Goal: Contribute content: Add original content to the website for others to see

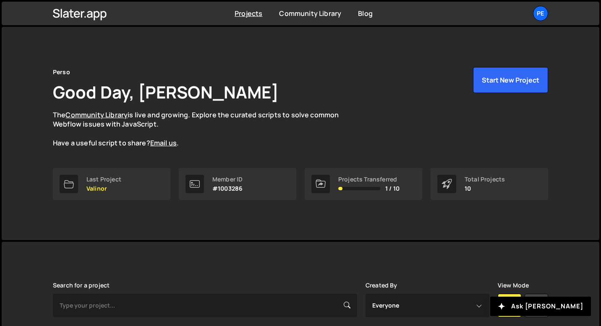
click at [396, 90] on div "Perso Good Day, Eliot BESSON The Community Library is live and growing. Explore…" at bounding box center [300, 107] width 495 height 81
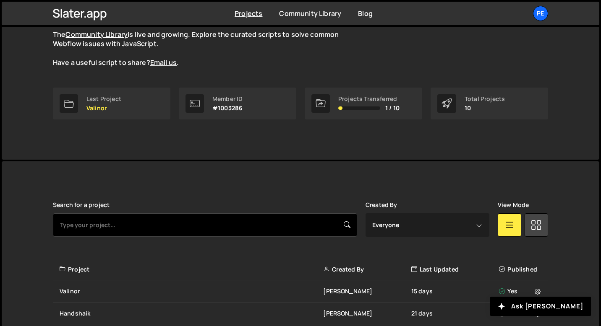
scroll to position [214, 0]
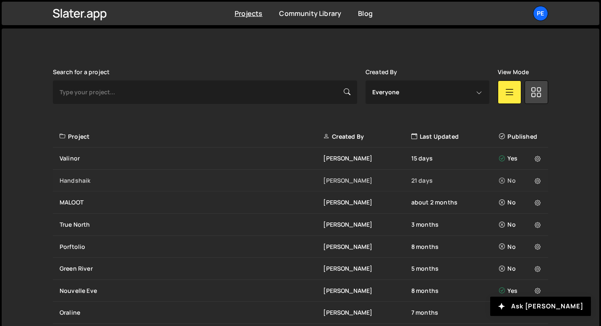
click at [113, 180] on div "Handshaik" at bounding box center [191, 181] width 263 height 8
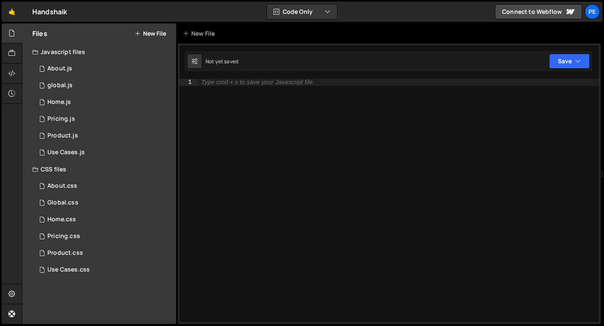
click at [151, 35] on button "New File" at bounding box center [150, 33] width 31 height 7
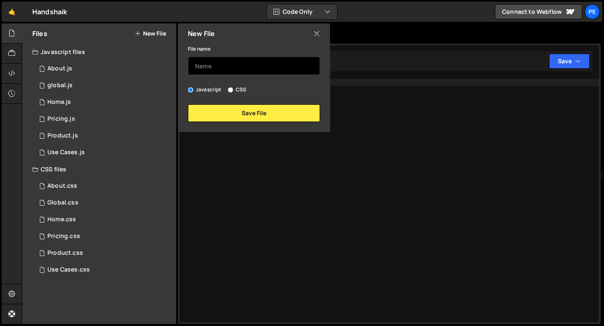
click at [210, 61] on input "text" at bounding box center [254, 66] width 132 height 18
type input "Resources"
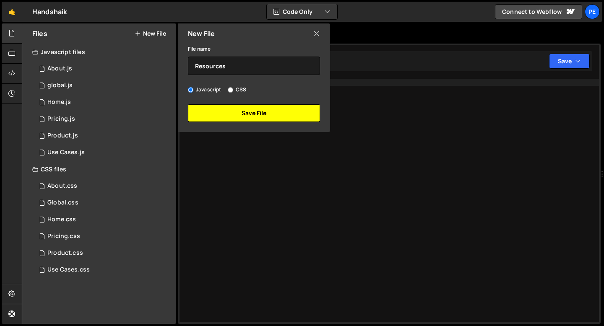
click at [228, 118] on button "Save File" at bounding box center [254, 113] width 132 height 18
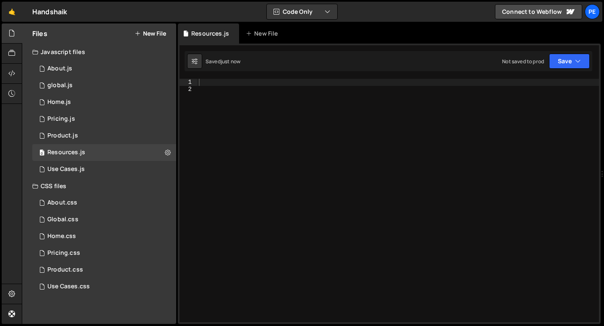
click at [159, 29] on div "Files New File" at bounding box center [99, 33] width 154 height 20
click at [157, 33] on button "New File" at bounding box center [150, 33] width 31 height 7
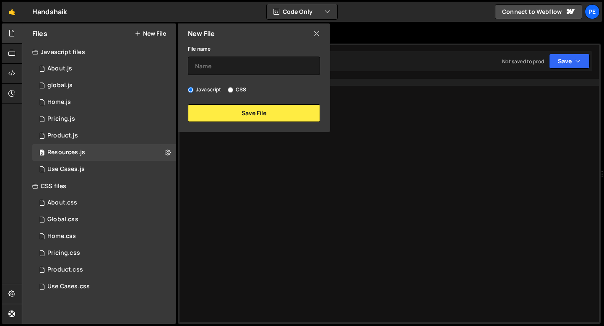
click at [229, 89] on input "CSS" at bounding box center [230, 89] width 5 height 5
radio input "true"
click at [224, 63] on input "text" at bounding box center [254, 66] width 132 height 18
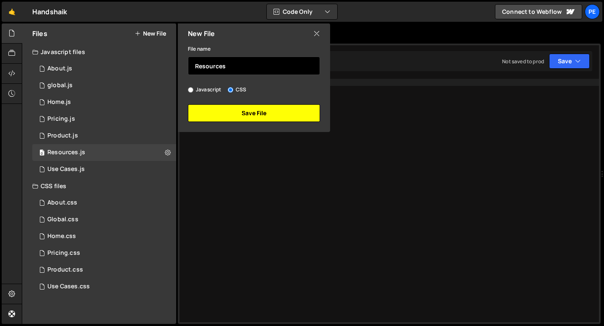
type input "Resources"
click at [232, 113] on button "Save File" at bounding box center [254, 113] width 132 height 18
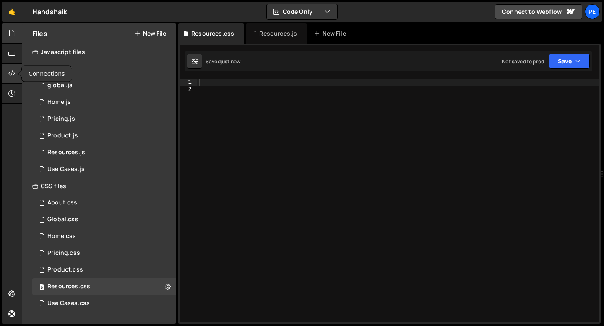
click at [10, 78] on icon at bounding box center [11, 73] width 7 height 9
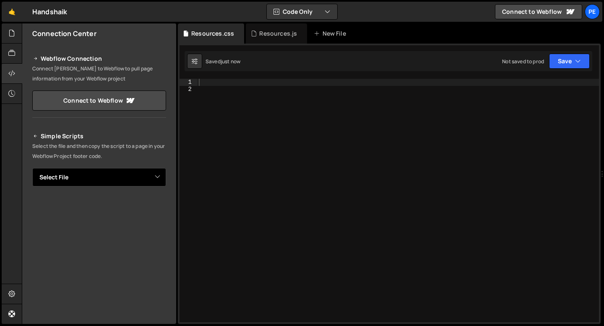
click at [78, 176] on select "Select File About.js global.js Home.js Pricing.js Product.js Use Cases.js About…" at bounding box center [99, 177] width 134 height 18
click at [32, 168] on select "Select File About.js global.js Home.js Pricing.js Product.js Use Cases.js About…" at bounding box center [99, 177] width 134 height 18
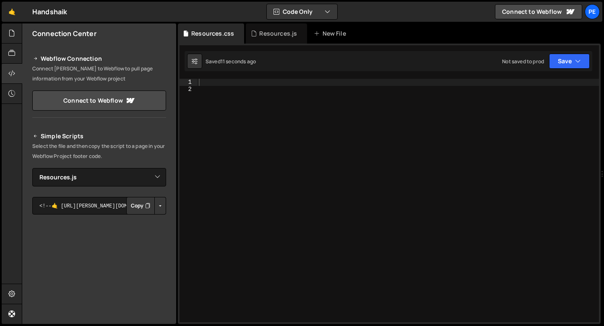
click at [141, 212] on button "Copy" at bounding box center [140, 206] width 29 height 18
click at [105, 179] on select "Select File About.js global.js Home.js Pricing.js Product.js Use Cases.js About…" at bounding box center [99, 177] width 134 height 18
select select "46395"
click at [32, 168] on select "Select File About.js global.js Home.js Pricing.js Product.js Use Cases.js About…" at bounding box center [99, 177] width 134 height 18
click at [134, 203] on button "Copy" at bounding box center [140, 206] width 29 height 18
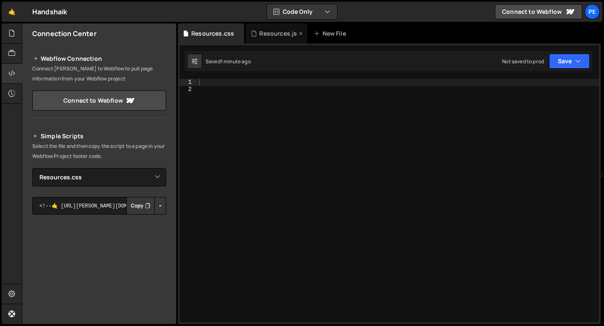
click at [272, 36] on div "Resources.js" at bounding box center [278, 33] width 38 height 8
click at [251, 86] on div at bounding box center [398, 208] width 402 height 258
paste textarea "});"
type textarea "});"
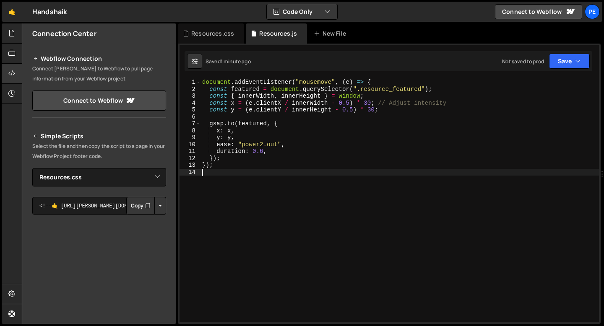
type textarea "});"
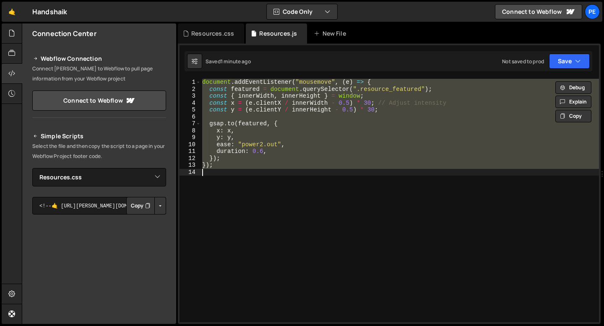
paste textarea
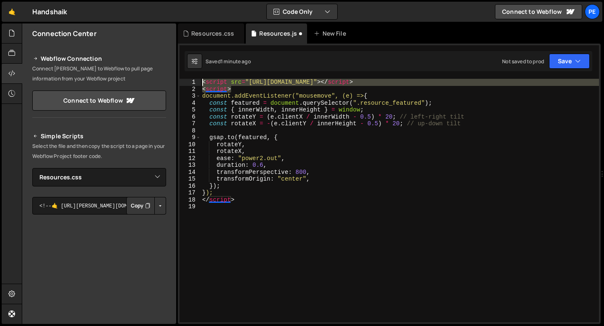
drag, startPoint x: 235, startPoint y: 91, endPoint x: 196, endPoint y: 82, distance: 39.5
click at [196, 83] on div "1 2 3 4 5 6 7 8 9 10 11 12 13 14 15 16 17 18 19 < script src = "[URL][DOMAIN_NA…" at bounding box center [390, 201] width 420 height 244
type textarea "<script src="[URL][DOMAIN_NAME]"></script> <script>"
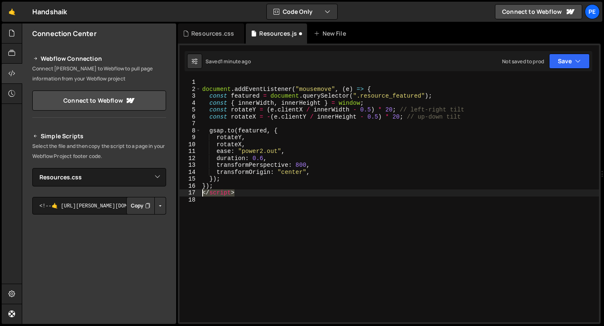
drag, startPoint x: 239, startPoint y: 196, endPoint x: 199, endPoint y: 196, distance: 39.9
click at [199, 196] on div "1 2 3 4 5 6 7 8 9 10 11 12 13 14 15 16 17 18 document . addEventListener ( "mou…" at bounding box center [390, 201] width 420 height 244
type textarea "</script>"
type textarea "});"
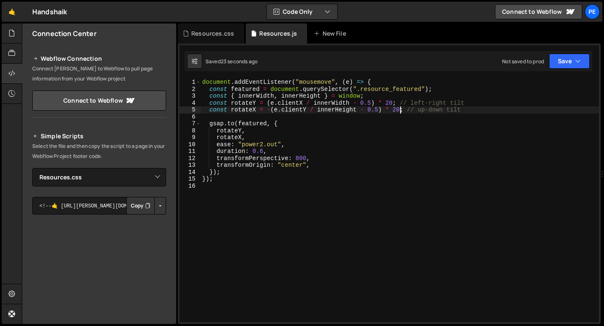
click at [400, 111] on div "document . addEventListener ( "mousemove" , ( e ) => { const featured = documen…" at bounding box center [400, 208] width 399 height 258
click at [393, 104] on div "document . addEventListener ( "mousemove" , ( e ) => { const featured = documen…" at bounding box center [400, 208] width 399 height 258
type textarea "const rotateY = (e.clientX / innerWidth - 0.5) * 15; // left-right tilt"
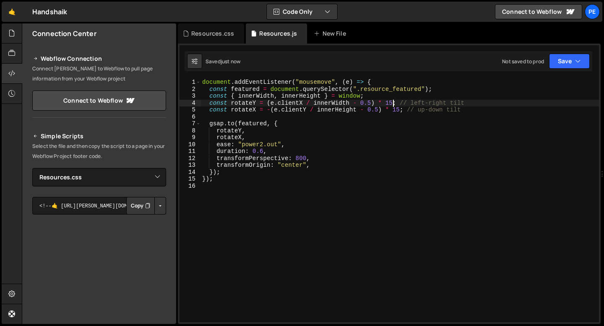
click at [220, 184] on div "document . addEventListener ( "mousemove" , ( e ) => { const featured = documen…" at bounding box center [400, 208] width 399 height 258
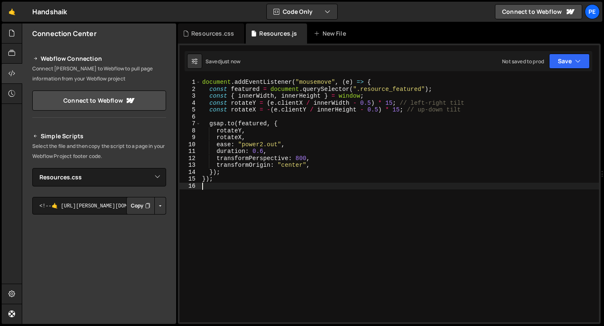
scroll to position [0, 0]
click at [229, 187] on div "document . addEventListener ( "mousemove" , ( e ) => { const featured = documen…" at bounding box center [400, 208] width 399 height 258
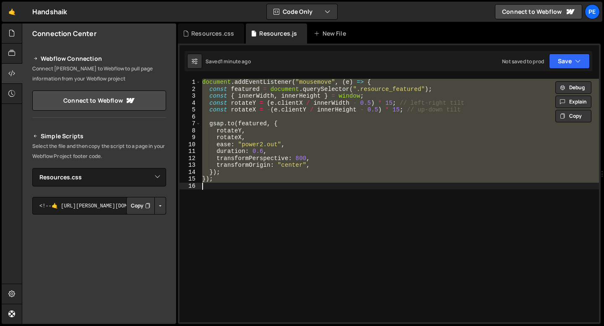
paste textarea "initResourceHoverEffect();"
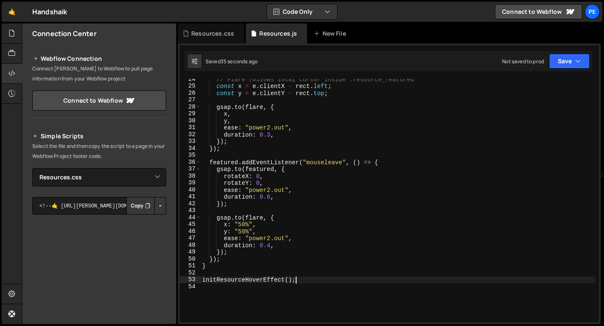
scroll to position [162, 0]
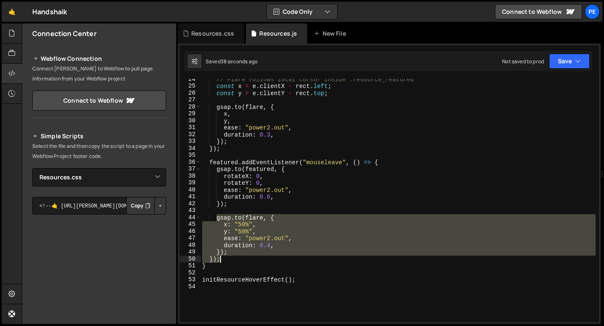
drag, startPoint x: 216, startPoint y: 218, endPoint x: 227, endPoint y: 259, distance: 42.4
click at [227, 259] on div "// Flare follows local cursor inside .resource_featured const x = e . clientX -…" at bounding box center [398, 205] width 395 height 258
paste textarea
click at [232, 253] on div "// Flare follows local cursor inside .resource_featured const x = e . clientX -…" at bounding box center [398, 201] width 395 height 244
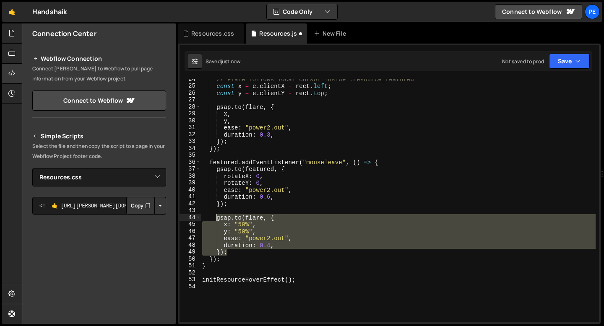
drag, startPoint x: 232, startPoint y: 253, endPoint x: 218, endPoint y: 218, distance: 37.6
click at [218, 218] on div "// Flare follows local cursor inside .resource_featured const x = e . clientX -…" at bounding box center [398, 205] width 395 height 258
paste textarea "});"
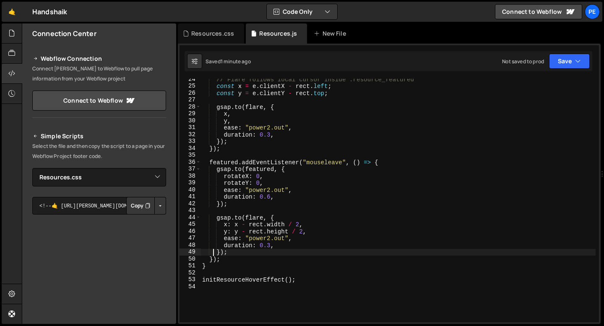
type textarea "initResourceHoverEffect();"
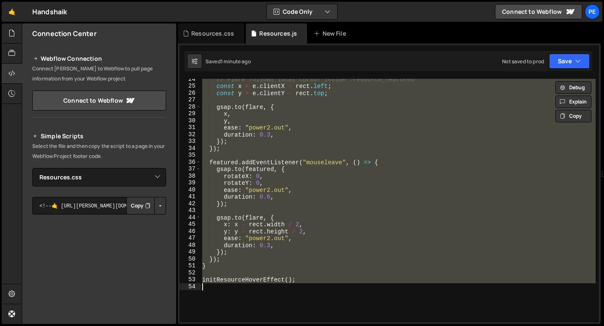
paste textarea
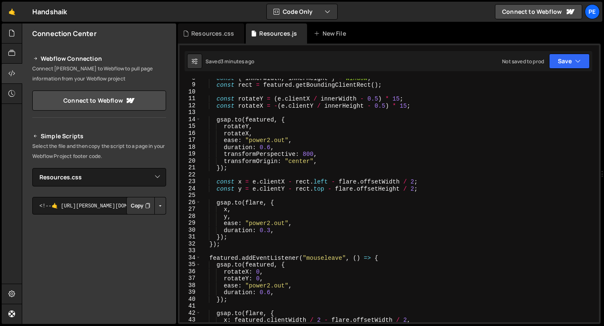
scroll to position [0, 0]
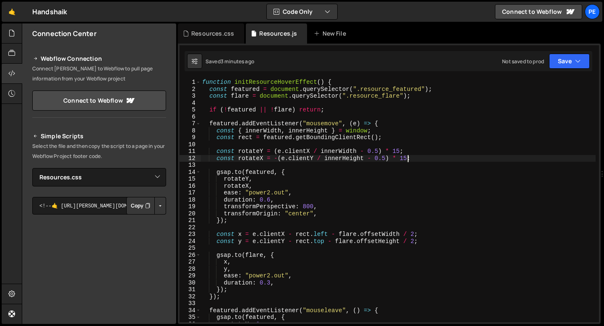
click at [407, 157] on div "function initResourceHoverEffect ( ) { const featured = document . querySelecto…" at bounding box center [398, 208] width 395 height 258
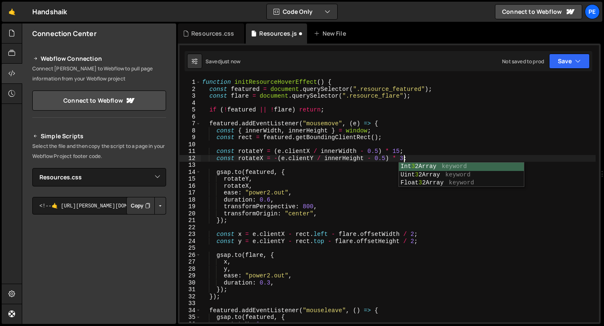
scroll to position [0, 14]
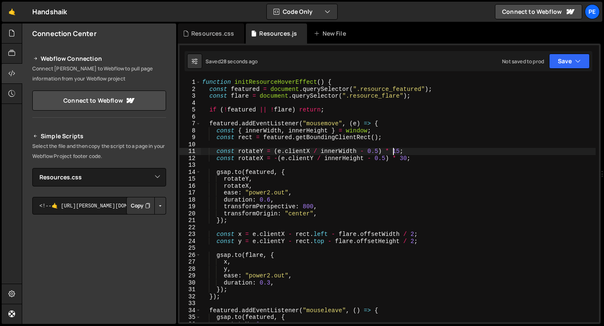
click at [394, 150] on div "function initResourceHoverEffect ( ) { const featured = document . querySelecto…" at bounding box center [398, 208] width 395 height 258
type textarea "const rotateY = (e.clientX / innerWidth - 0.5) * -15;"
click at [405, 147] on div "function initResourceHoverEffect ( ) { const featured = document . querySelecto…" at bounding box center [398, 208] width 395 height 258
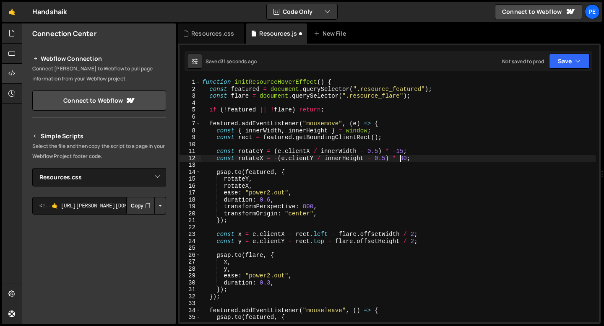
click at [401, 157] on div "function initResourceHoverEffect ( ) { const featured = document . querySelecto…" at bounding box center [398, 208] width 395 height 258
click at [405, 157] on div "function initResourceHoverEffect ( ) { const featured = document . querySelecto…" at bounding box center [398, 208] width 395 height 258
click at [409, 157] on div "function initResourceHoverEffect ( ) { const featured = document . querySelecto…" at bounding box center [398, 208] width 395 height 258
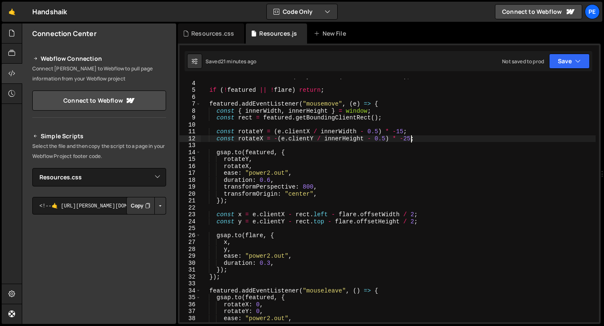
scroll to position [0, 0]
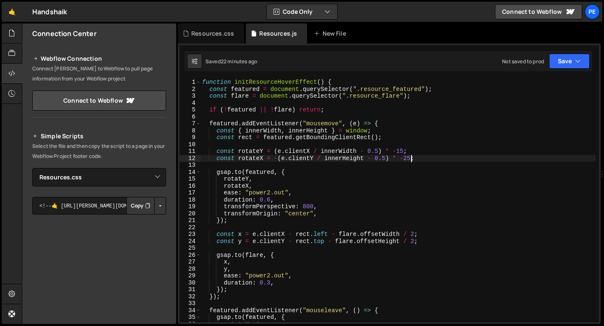
click at [205, 82] on div "function initResourceHoverEffect ( ) { const featured = document . querySelecto…" at bounding box center [398, 208] width 395 height 258
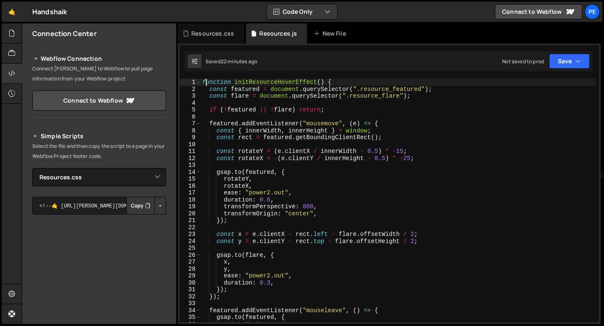
scroll to position [0, 6]
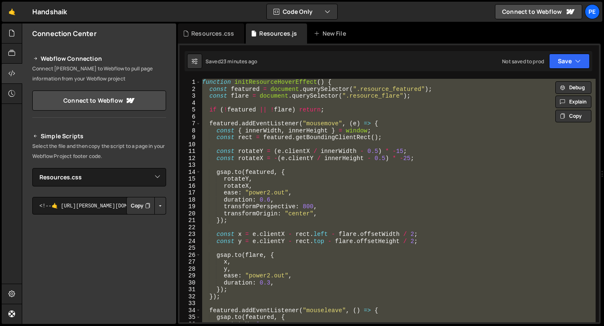
paste textarea
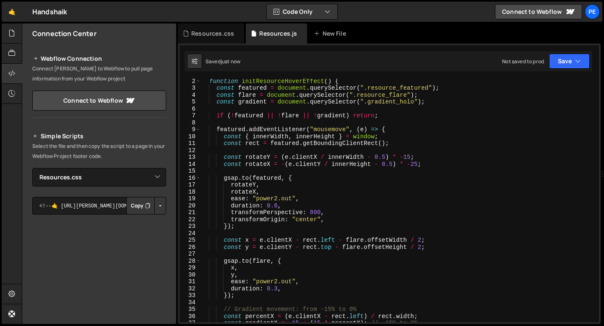
scroll to position [0, 0]
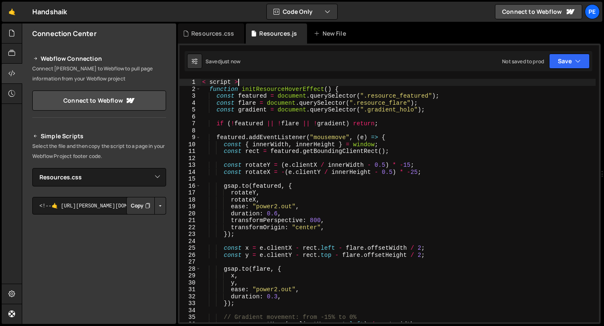
click at [252, 83] on div "< script > function initResourceHoverEffect ( ) { const featured = document . q…" at bounding box center [398, 208] width 395 height 258
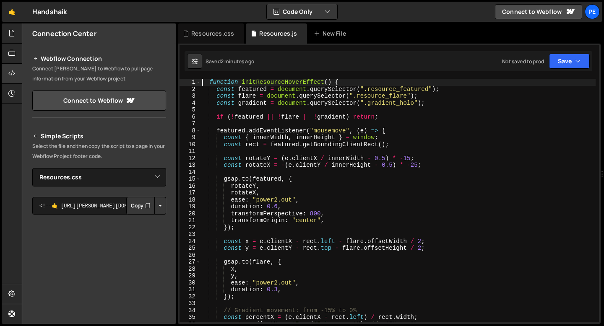
type textarea "initResourceHoverEffect();"
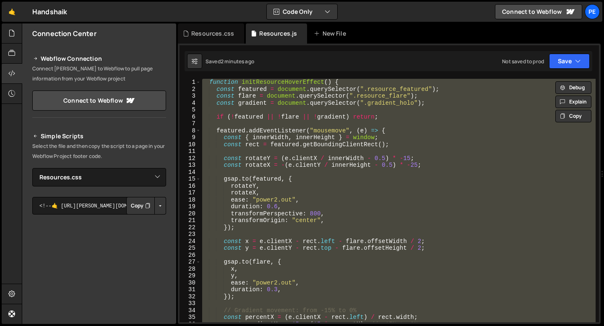
paste textarea
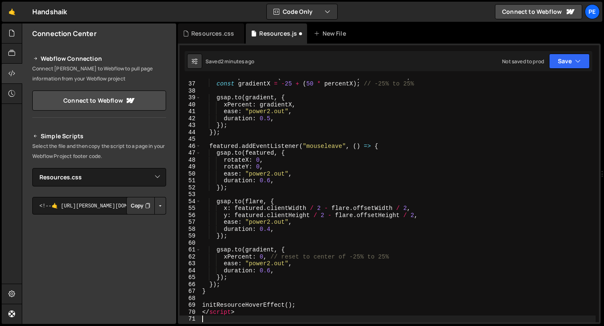
scroll to position [248, 0]
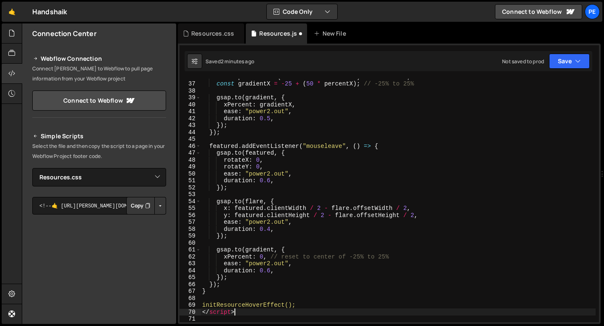
click at [246, 311] on div "const percentX = ( e . clientX - rect . left ) / rect . width ; const gradientX…" at bounding box center [398, 202] width 395 height 258
click at [246, 310] on div "const percentX = ( e . clientX - rect . left ) / rect . width ; const gradientX…" at bounding box center [398, 202] width 395 height 258
type textarea "</script>"
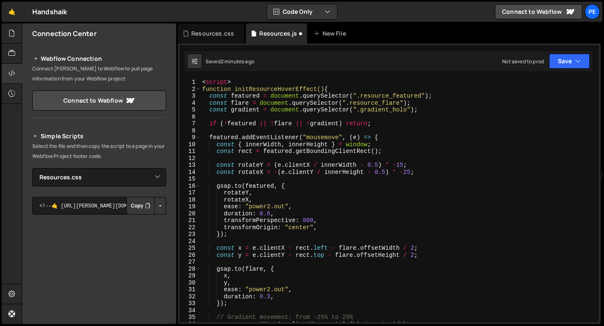
scroll to position [0, 0]
click at [217, 83] on div "< script > function initResourceHoverEffect() { const featured = document . que…" at bounding box center [398, 208] width 395 height 258
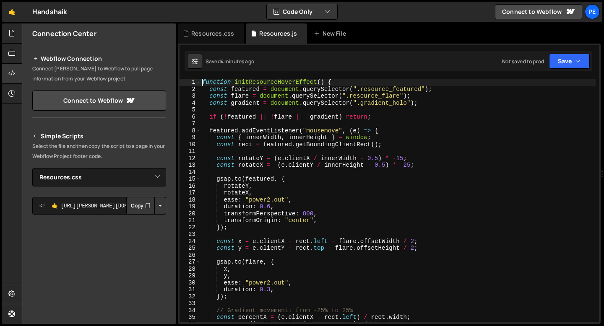
type textarea "initResourceHoverEffect();"
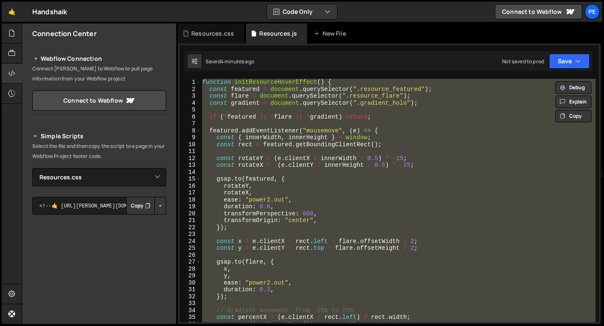
paste textarea
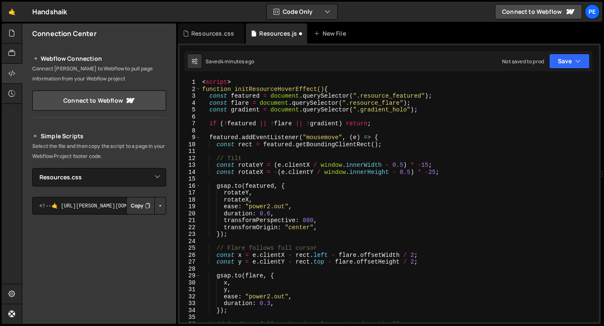
click at [235, 78] on div "1 Type cmd + s to save your Javascript file. הההההההההההההההההההההההההההההההההה…" at bounding box center [389, 184] width 423 height 281
click at [234, 78] on div "1 Type cmd + s to save your Javascript file. הההההההההההההההההההההההההההההההההה…" at bounding box center [389, 184] width 423 height 281
click at [234, 86] on div "< script > function initResourceHoverEffect() { const featured = document . que…" at bounding box center [398, 208] width 395 height 258
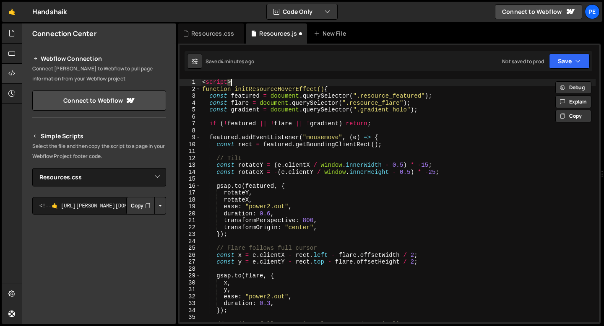
click at [227, 82] on div "< script > function initResourceHoverEffect() { const featured = document . que…" at bounding box center [398, 201] width 395 height 244
click at [227, 82] on div "< script > function initResourceHoverEffect() { const featured = document . que…" at bounding box center [398, 208] width 395 height 258
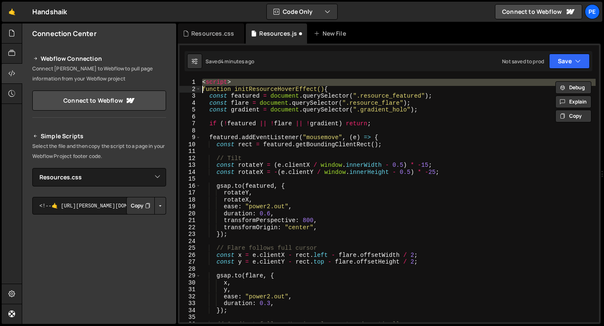
click at [227, 82] on div "< script > function initResourceHoverEffect() { const featured = document . que…" at bounding box center [398, 208] width 395 height 258
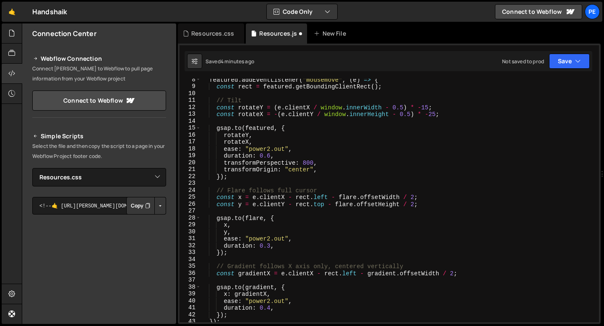
scroll to position [359, 0]
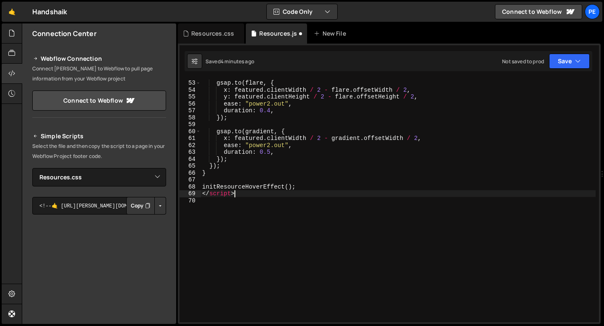
click at [234, 197] on div "gsap . to ( flare , { x : featured . clientWidth / 2 - flare . offsetWidth / 2 …" at bounding box center [398, 202] width 395 height 258
type textarea "</script>"
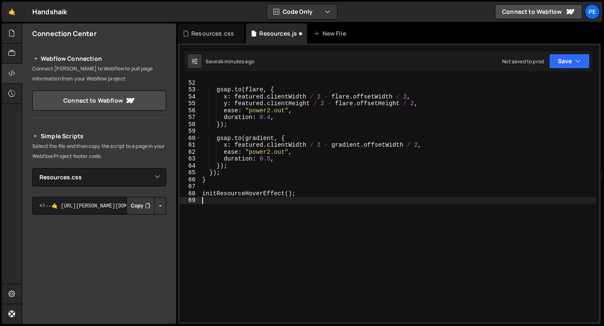
scroll to position [352, 0]
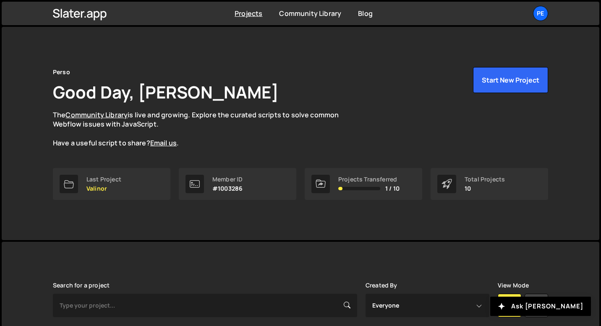
scroll to position [214, 0]
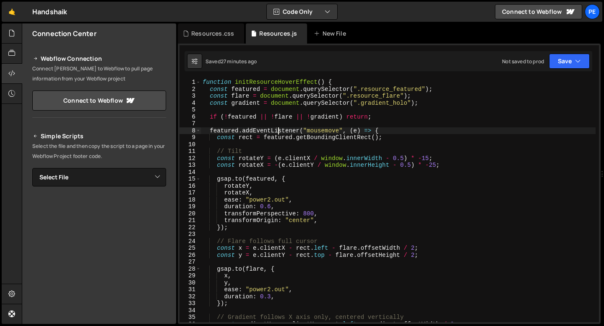
click at [278, 129] on div "function initResourceHoverEffect ( ) { const featured = document . querySelecto…" at bounding box center [398, 208] width 395 height 258
type textarea "initResourceHoverEffect();"
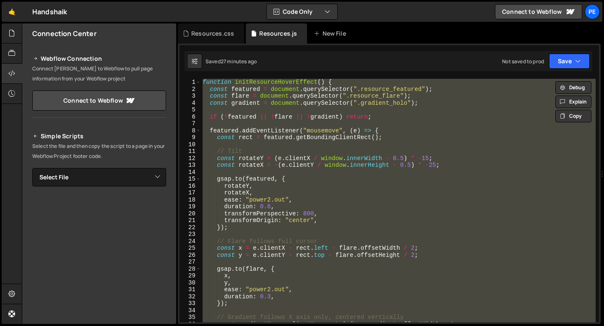
paste textarea
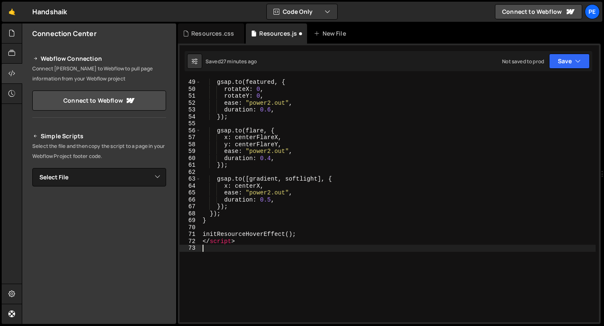
scroll to position [380, 0]
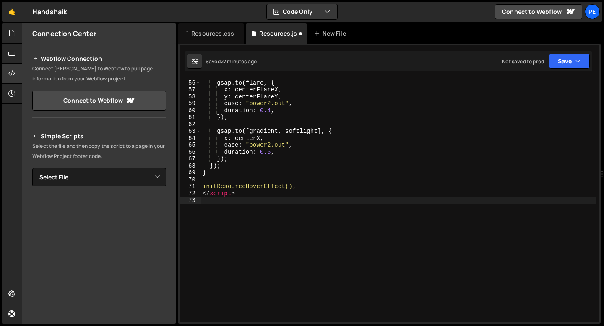
click at [240, 197] on div "gsap . to ( flare , { x : centerFlareX , y : centerFlareY , ease : "power2.out"…" at bounding box center [398, 202] width 395 height 258
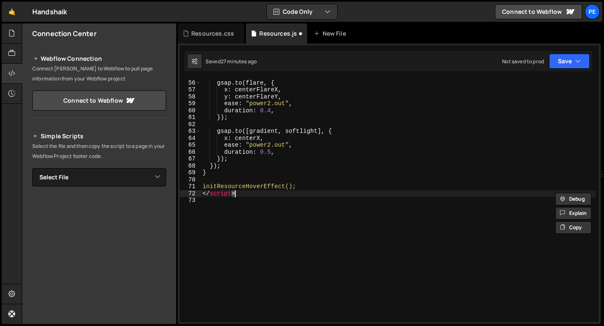
click at [240, 197] on div "gsap . to ( flare , { x : centerFlareX , y : centerFlareY , ease : "power2.out"…" at bounding box center [398, 202] width 395 height 258
type textarea "</script>"
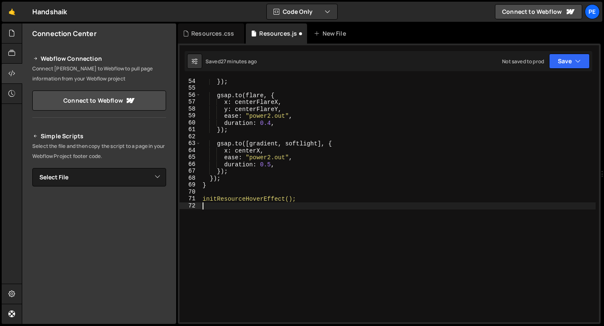
scroll to position [0, 0]
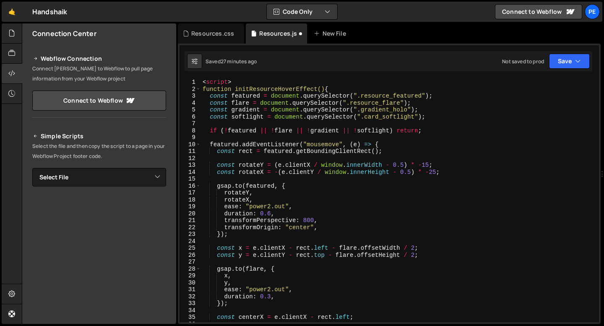
click at [240, 83] on div "< script > function initResourceHoverEffect() { const featured = document . que…" at bounding box center [398, 208] width 395 height 258
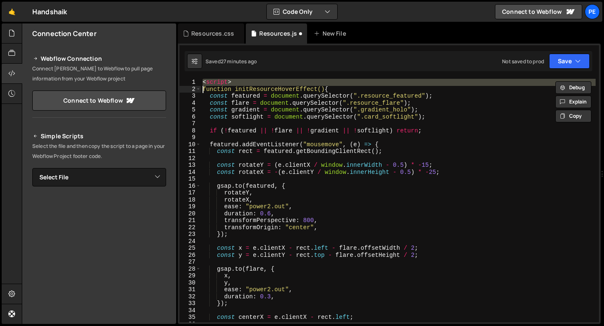
type textarea "function initResourceHoverEffect() {"
